Goal: Task Accomplishment & Management: Manage account settings

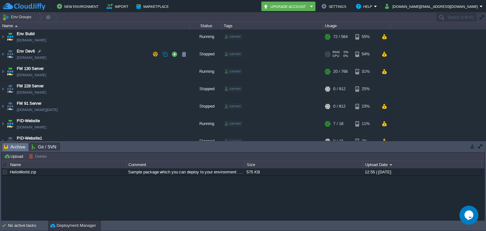
scroll to position [19, 0]
click at [172, 84] on td at bounding box center [174, 88] width 9 height 9
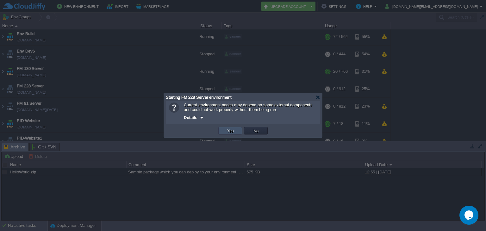
click at [226, 128] on button "Yes" at bounding box center [230, 131] width 11 height 6
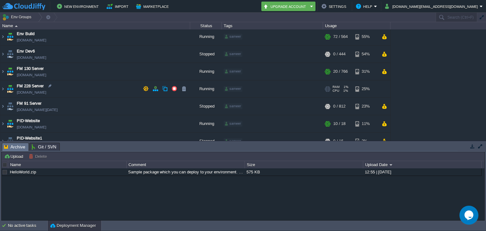
click at [96, 89] on td "FM 228 Server [DOMAIN_NAME]" at bounding box center [95, 88] width 190 height 17
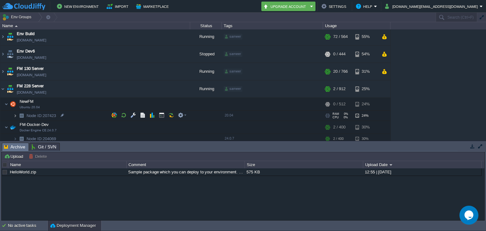
click at [15, 115] on img at bounding box center [15, 116] width 4 height 10
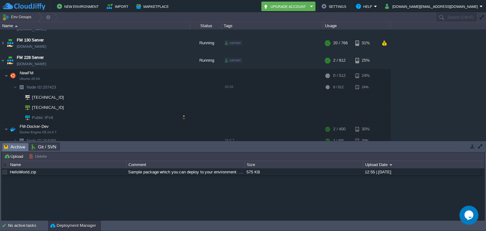
scroll to position [47, 0]
click at [65, 108] on div at bounding box center [65, 108] width 6 height 6
click at [5, 78] on img at bounding box center [6, 76] width 4 height 13
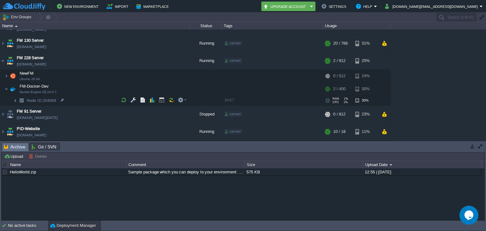
click at [15, 100] on img at bounding box center [15, 101] width 4 height 10
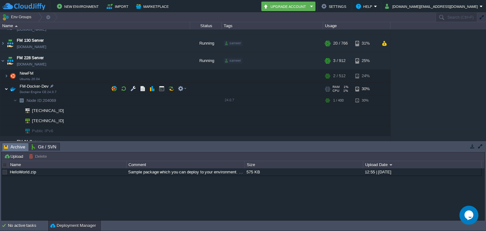
click at [6, 90] on img at bounding box center [6, 89] width 4 height 13
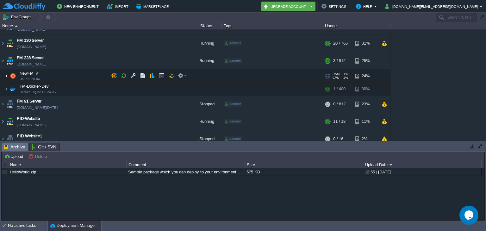
click at [6, 77] on img at bounding box center [6, 76] width 4 height 13
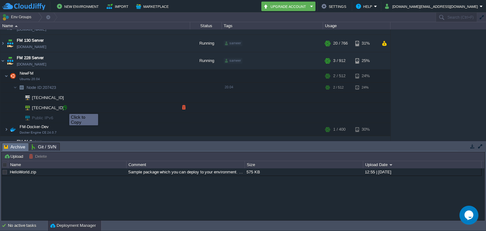
click at [65, 108] on div at bounding box center [65, 108] width 6 height 6
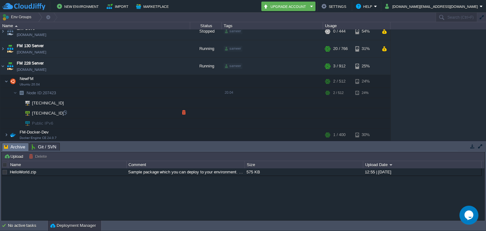
scroll to position [41, 0]
click at [179, 82] on button "button" at bounding box center [181, 81] width 6 height 6
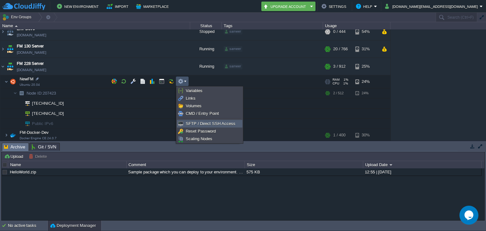
click at [193, 121] on span "SFTP / Direct SSH Access" at bounding box center [211, 123] width 50 height 5
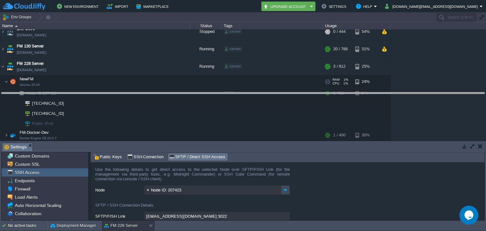
drag, startPoint x: 246, startPoint y: 143, endPoint x: 256, endPoint y: 81, distance: 62.1
click at [256, 81] on body "New Environment Import Marketplace Bonus ₹0.00 Upgrade Account Settings Help [D…" at bounding box center [243, 115] width 486 height 231
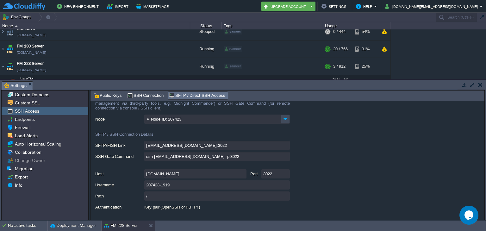
scroll to position [13, 0]
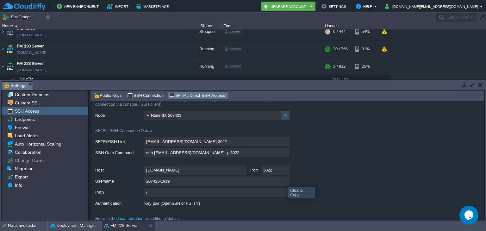
click at [285, 182] on input "207423-1919" at bounding box center [217, 181] width 146 height 9
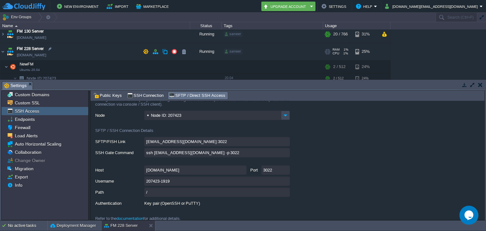
scroll to position [56, 0]
click at [283, 180] on input "207423-1919" at bounding box center [217, 181] width 146 height 9
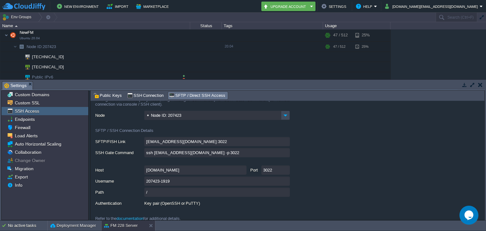
scroll to position [90, 0]
click at [64, 63] on div at bounding box center [65, 65] width 6 height 6
click at [64, 65] on div at bounding box center [65, 65] width 6 height 6
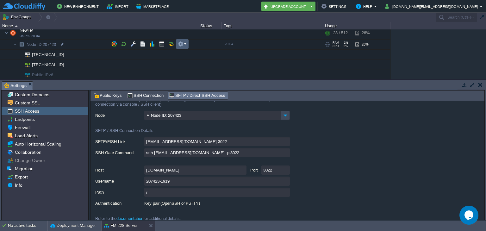
scroll to position [78, 0]
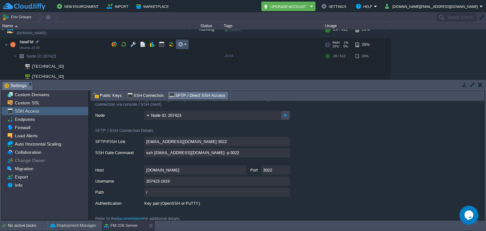
click at [179, 44] on button "button" at bounding box center [181, 44] width 6 height 6
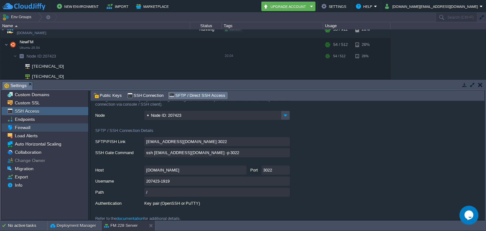
click at [43, 128] on div "Firewall" at bounding box center [45, 127] width 87 height 8
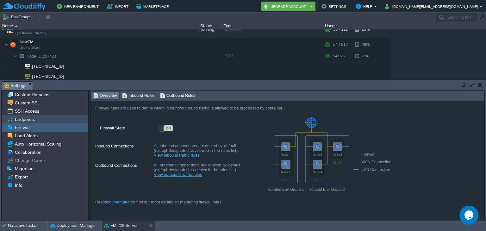
click at [47, 120] on div "Endpoints" at bounding box center [45, 119] width 87 height 8
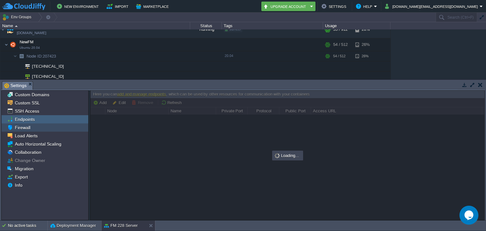
click at [53, 127] on div "Firewall" at bounding box center [45, 127] width 87 height 8
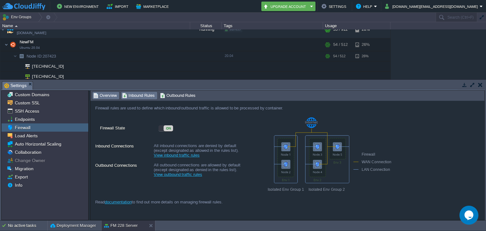
click at [127, 99] on span "Inbound Rules" at bounding box center [138, 95] width 33 height 7
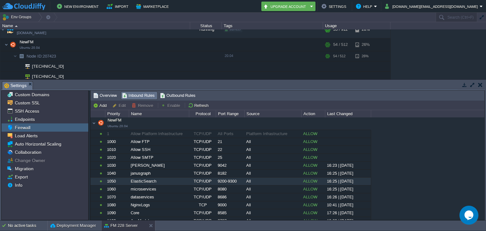
scroll to position [1, 0]
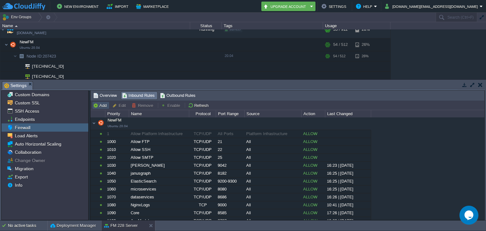
click at [96, 106] on button "Add" at bounding box center [101, 105] width 16 height 6
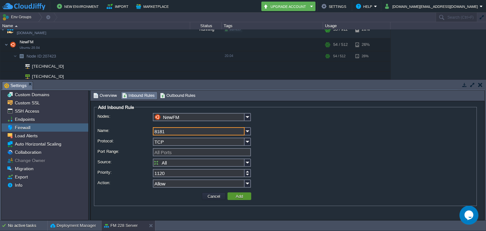
type input "8181"
click at [233, 198] on td "Add" at bounding box center [239, 196] width 24 height 8
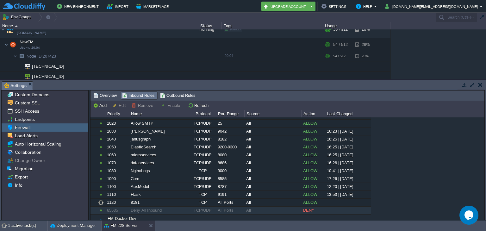
scroll to position [44, 0]
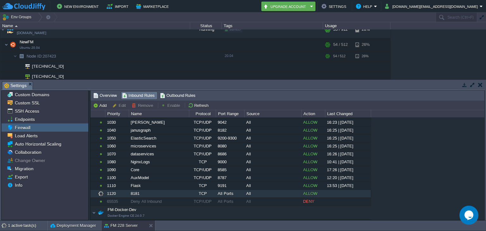
click at [165, 194] on div "8181" at bounding box center [158, 194] width 59 height 8
type input "NewFM"
type input "8181"
type input "All Ports"
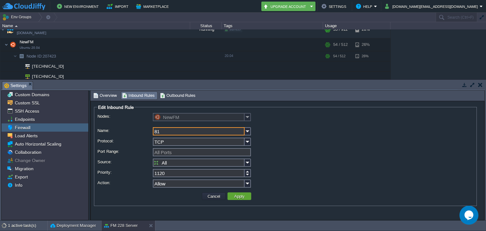
type input "8"
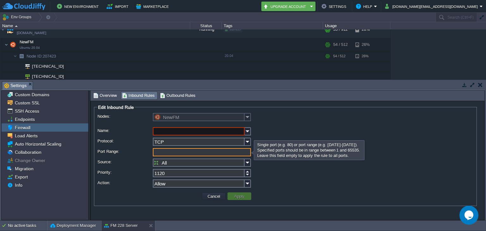
click at [173, 152] on input "Port Range:" at bounding box center [202, 152] width 98 height 8
type input "8181"
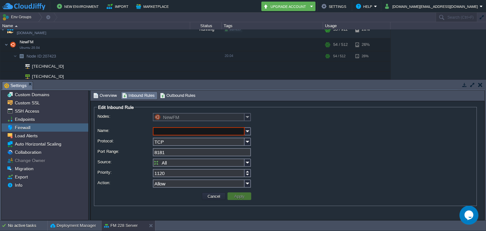
click at [173, 130] on input "Name:" at bounding box center [199, 131] width 92 height 8
type input "OpenProject"
click at [233, 198] on button "Apply" at bounding box center [239, 196] width 14 height 6
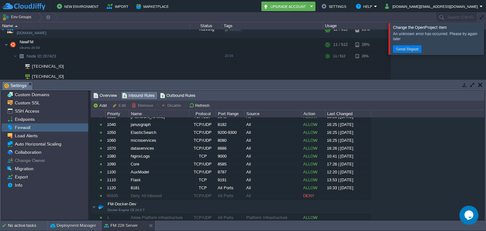
scroll to position [51, 0]
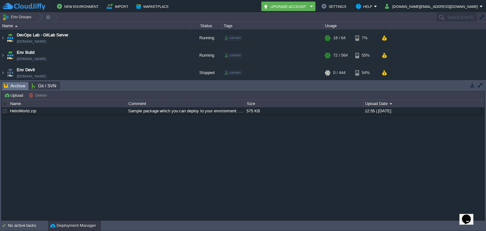
click at [481, 16] on button "button" at bounding box center [482, 18] width 6 height 6
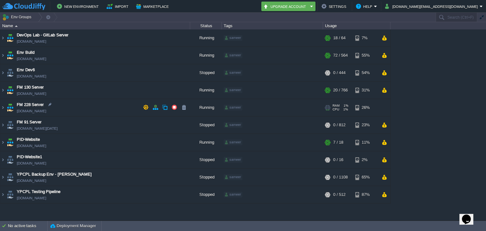
click at [96, 108] on td "FM 228 Server [DOMAIN_NAME]" at bounding box center [95, 107] width 190 height 17
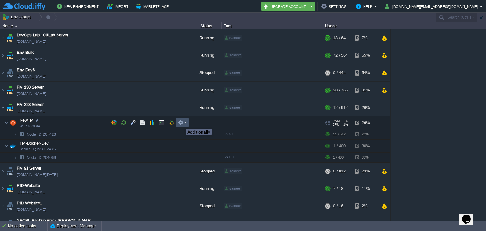
click at [181, 123] on button "button" at bounding box center [181, 123] width 6 height 6
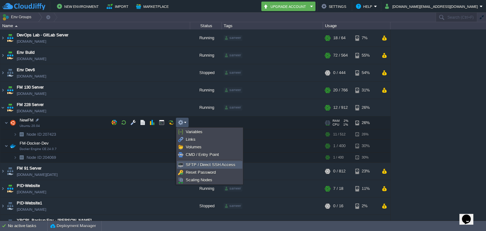
click at [185, 164] on link "SFTP / Direct SSH Access" at bounding box center [209, 164] width 65 height 7
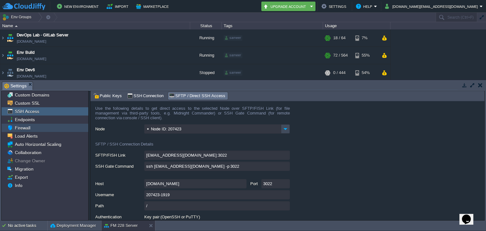
click at [34, 129] on div "Firewall" at bounding box center [45, 128] width 87 height 8
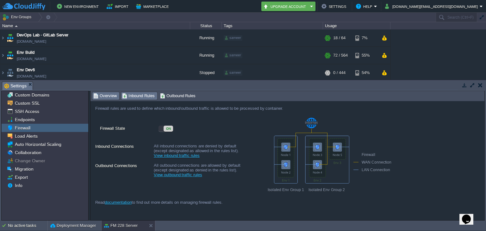
click at [137, 93] on span "Inbound Rules" at bounding box center [138, 95] width 33 height 7
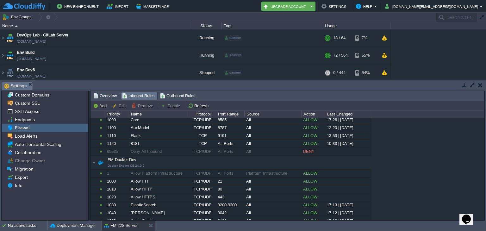
scroll to position [94, 0]
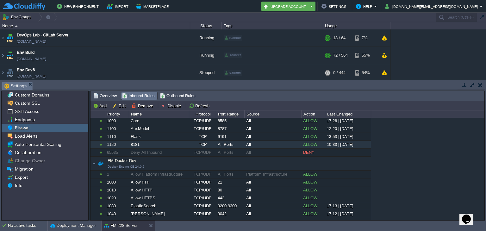
click at [178, 142] on div "8181" at bounding box center [158, 145] width 59 height 8
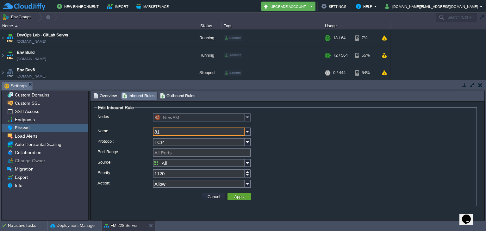
type input "8"
type input "OpenProject"
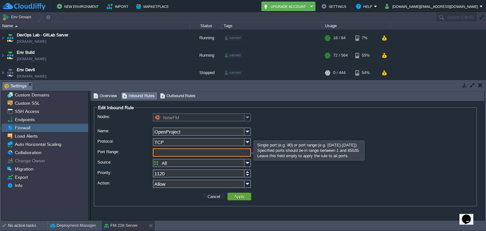
click at [170, 152] on input "Port Range:" at bounding box center [202, 152] width 98 height 8
type input "8181"
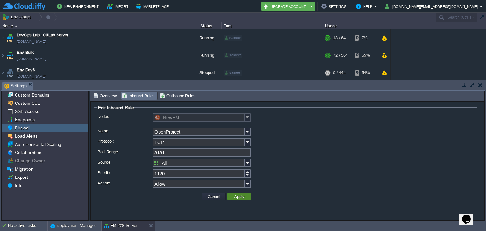
click at [234, 197] on button "Apply" at bounding box center [239, 197] width 14 height 6
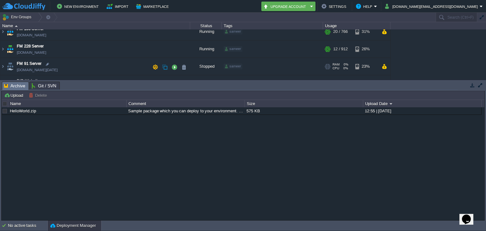
scroll to position [53, 0]
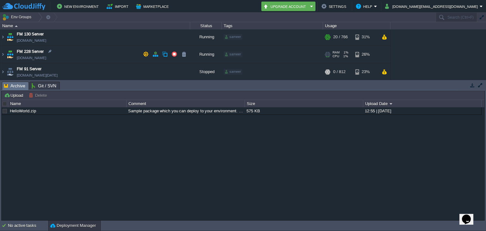
click at [96, 51] on td "FM 228 Server [DOMAIN_NAME]" at bounding box center [95, 54] width 190 height 17
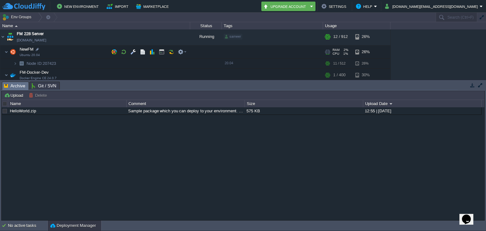
scroll to position [71, 0]
click at [12, 62] on img at bounding box center [8, 62] width 9 height 6
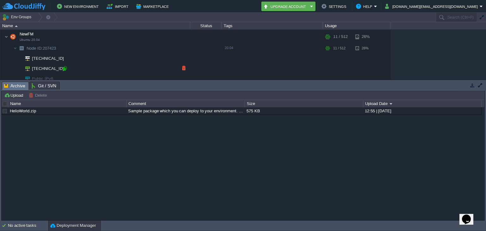
click at [66, 70] on div at bounding box center [65, 68] width 6 height 6
click at [62, 68] on div at bounding box center [65, 68] width 6 height 6
